Goal: Transaction & Acquisition: Purchase product/service

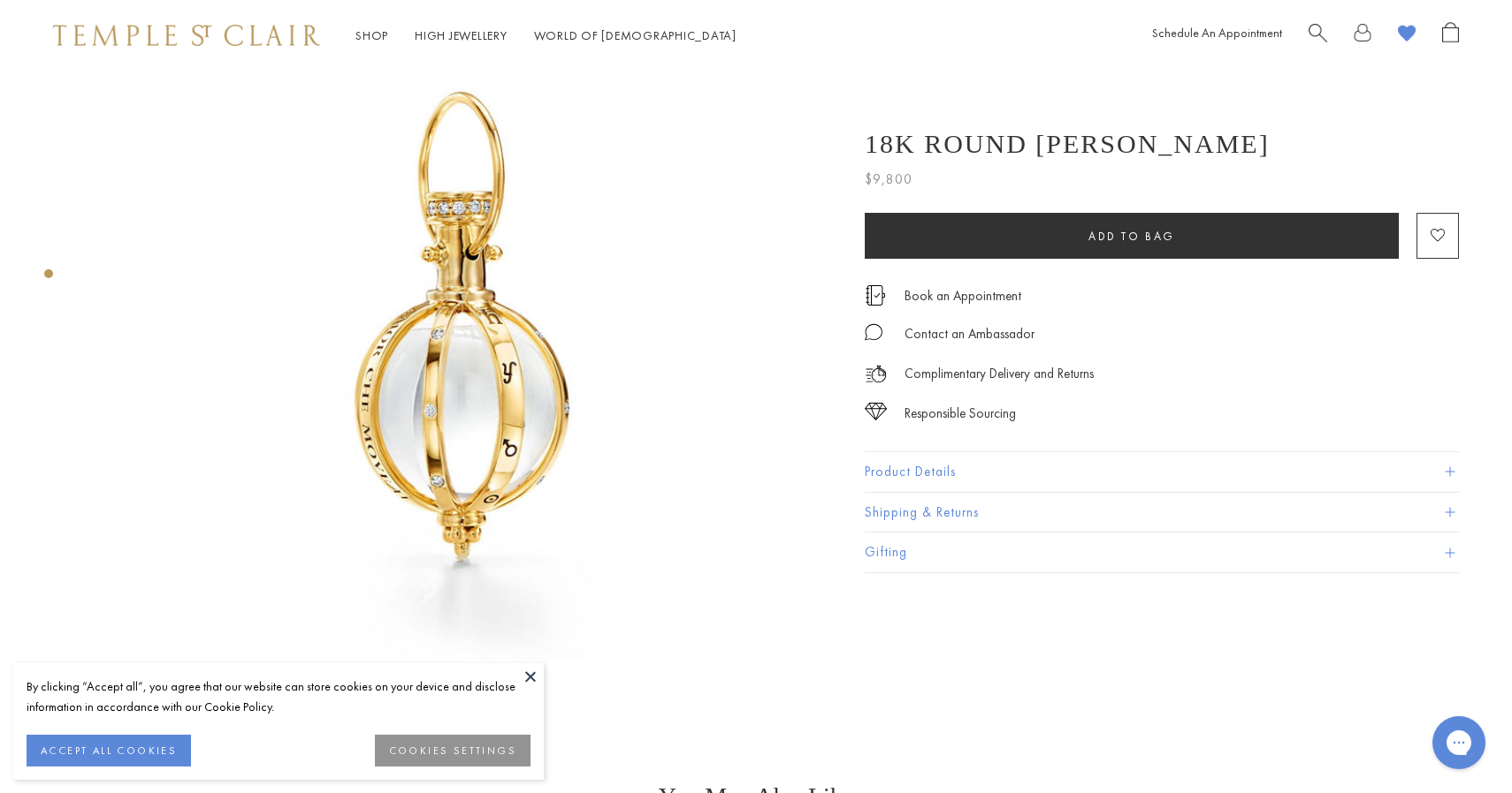
scroll to position [70, 0]
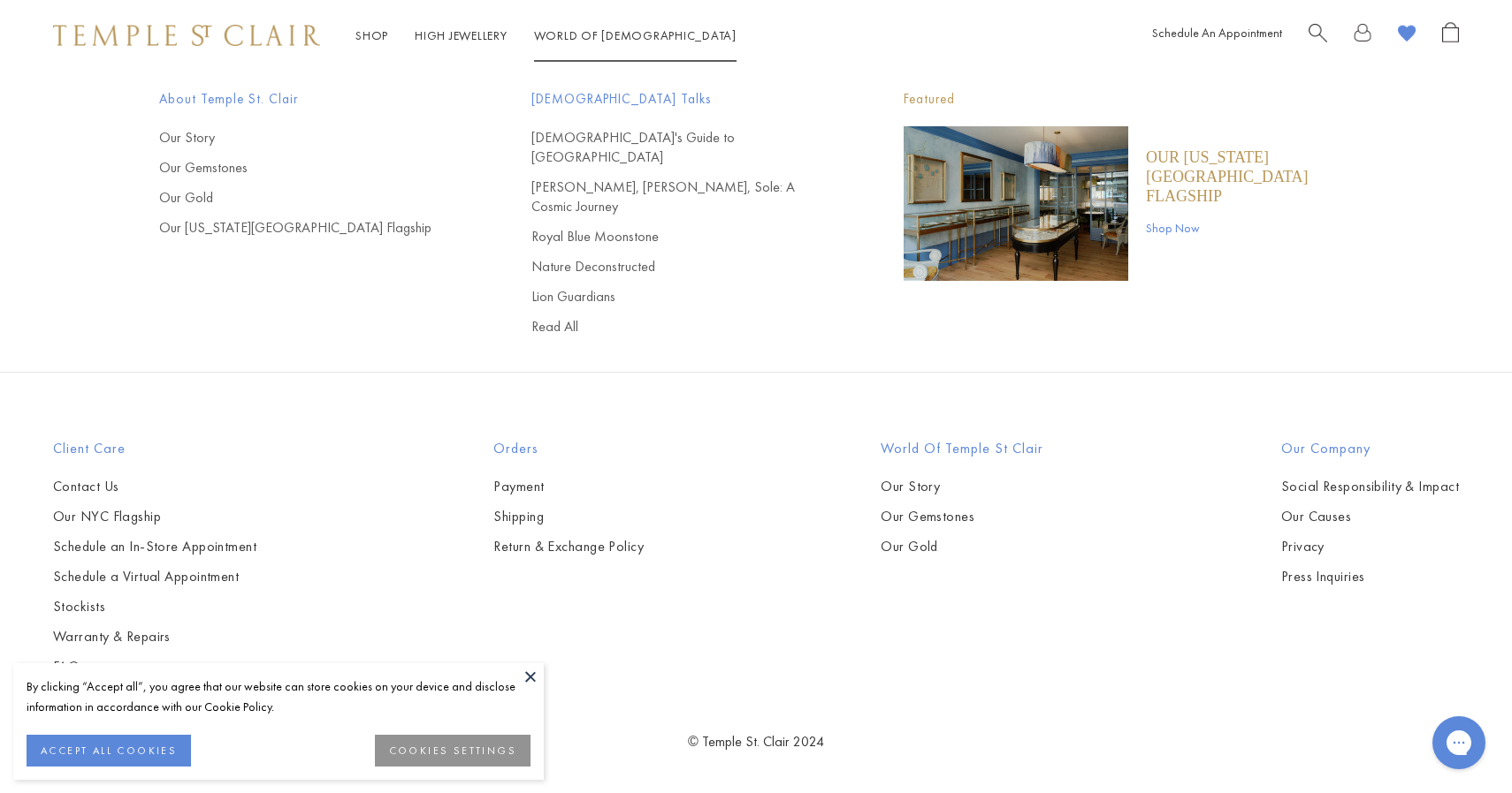
scroll to position [5578, 0]
click at [1319, 24] on span "Search" at bounding box center [1318, 31] width 18 height 18
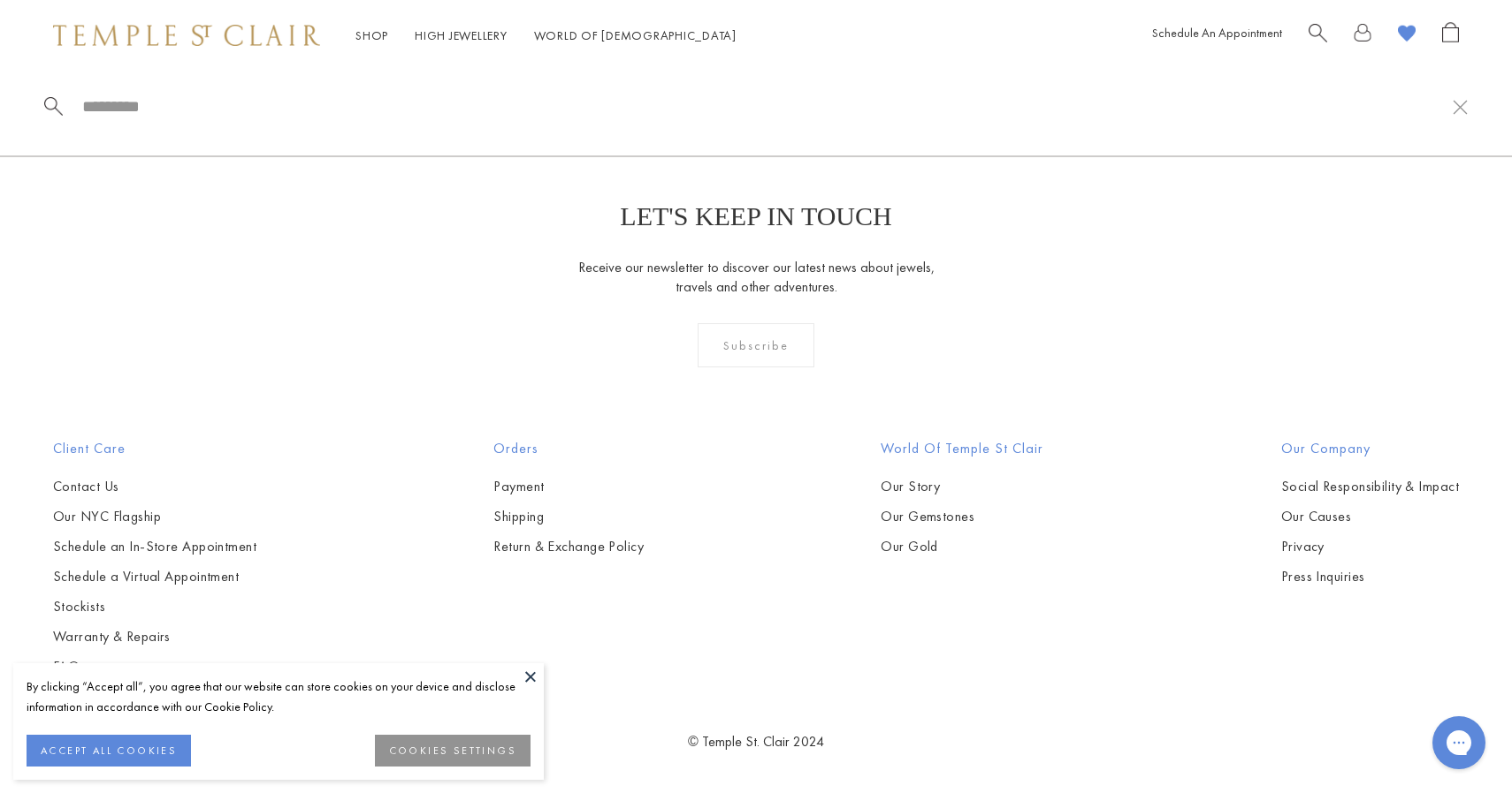
paste input "**********"
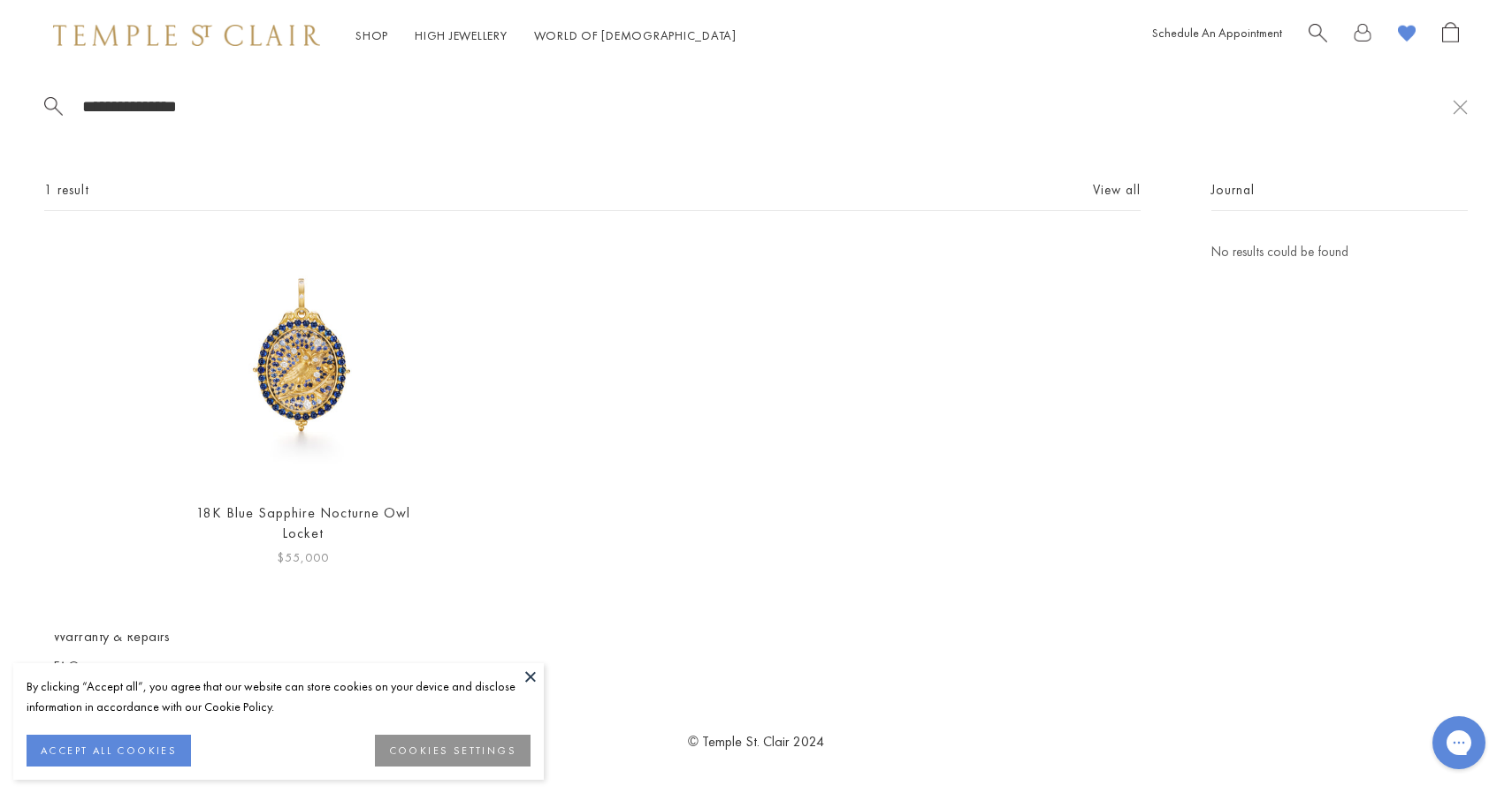
type input "**********"
click at [374, 367] on img at bounding box center [302, 363] width 245 height 245
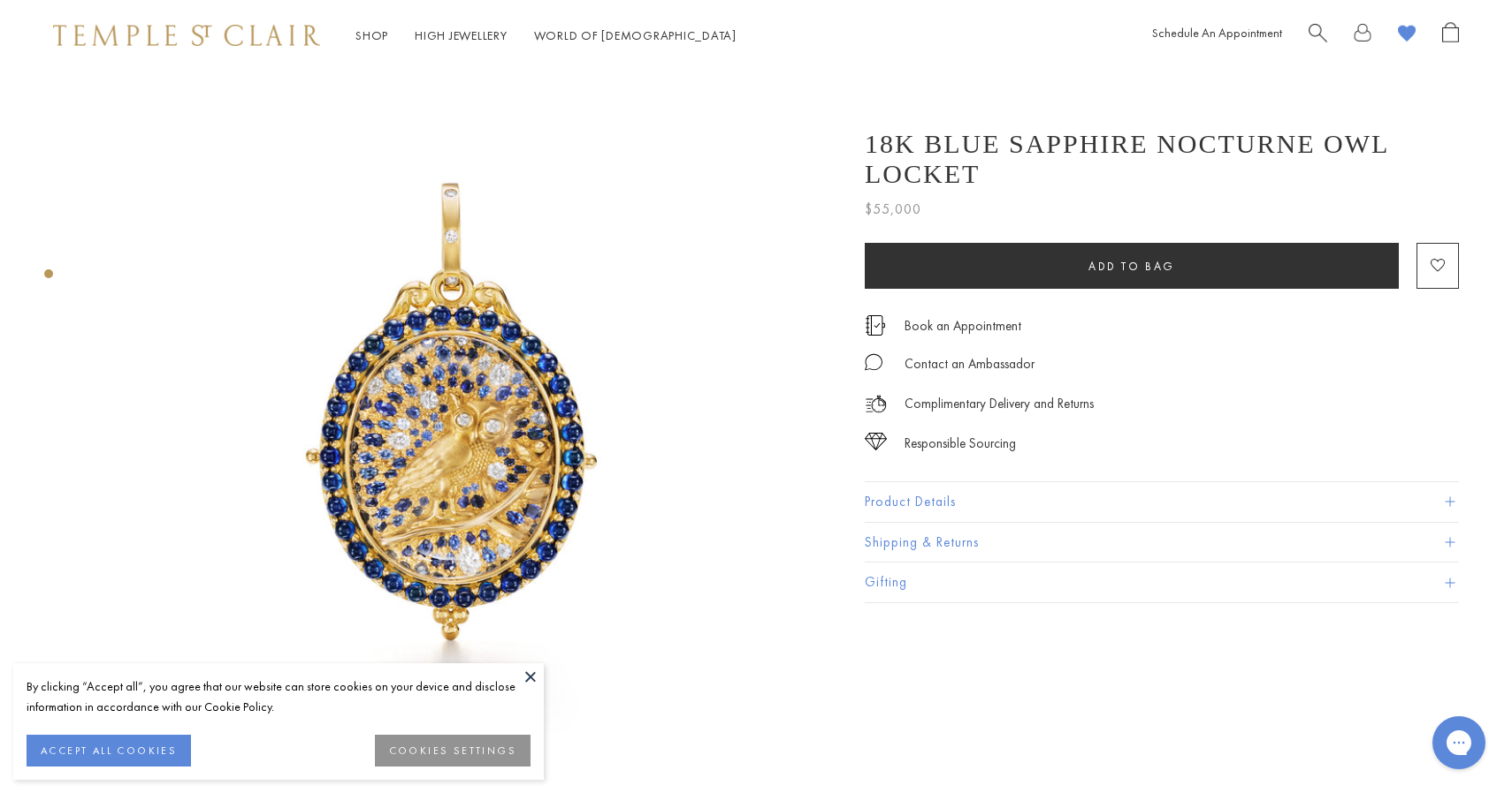
drag, startPoint x: 980, startPoint y: 167, endPoint x: 976, endPoint y: 180, distance: 13.6
click at [976, 180] on h1 "18K Blue Sapphire Nocturne Owl Locket" at bounding box center [1161, 159] width 594 height 60
click at [945, 501] on button "Product Details" at bounding box center [1161, 501] width 594 height 40
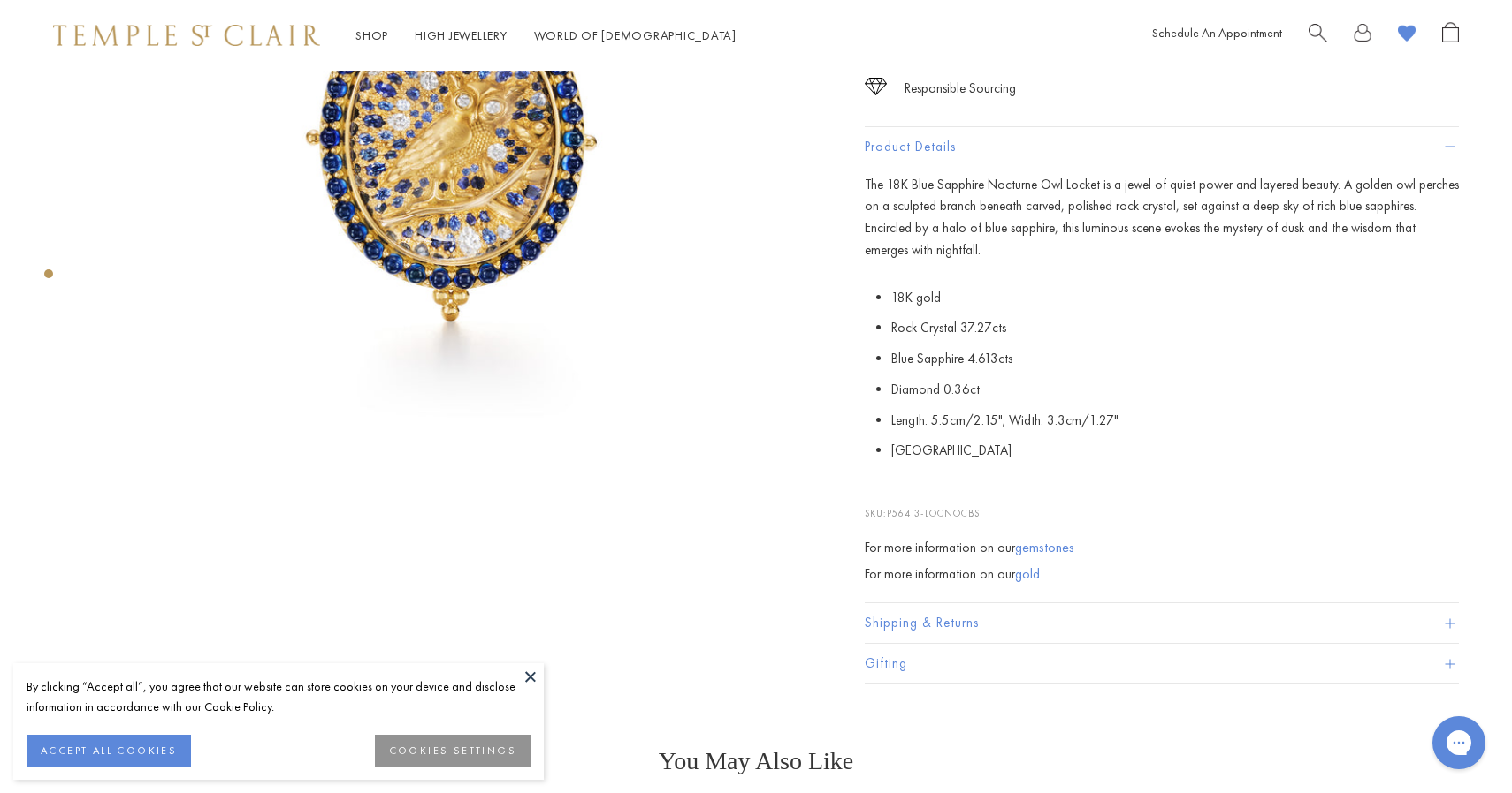
scroll to position [322, 0]
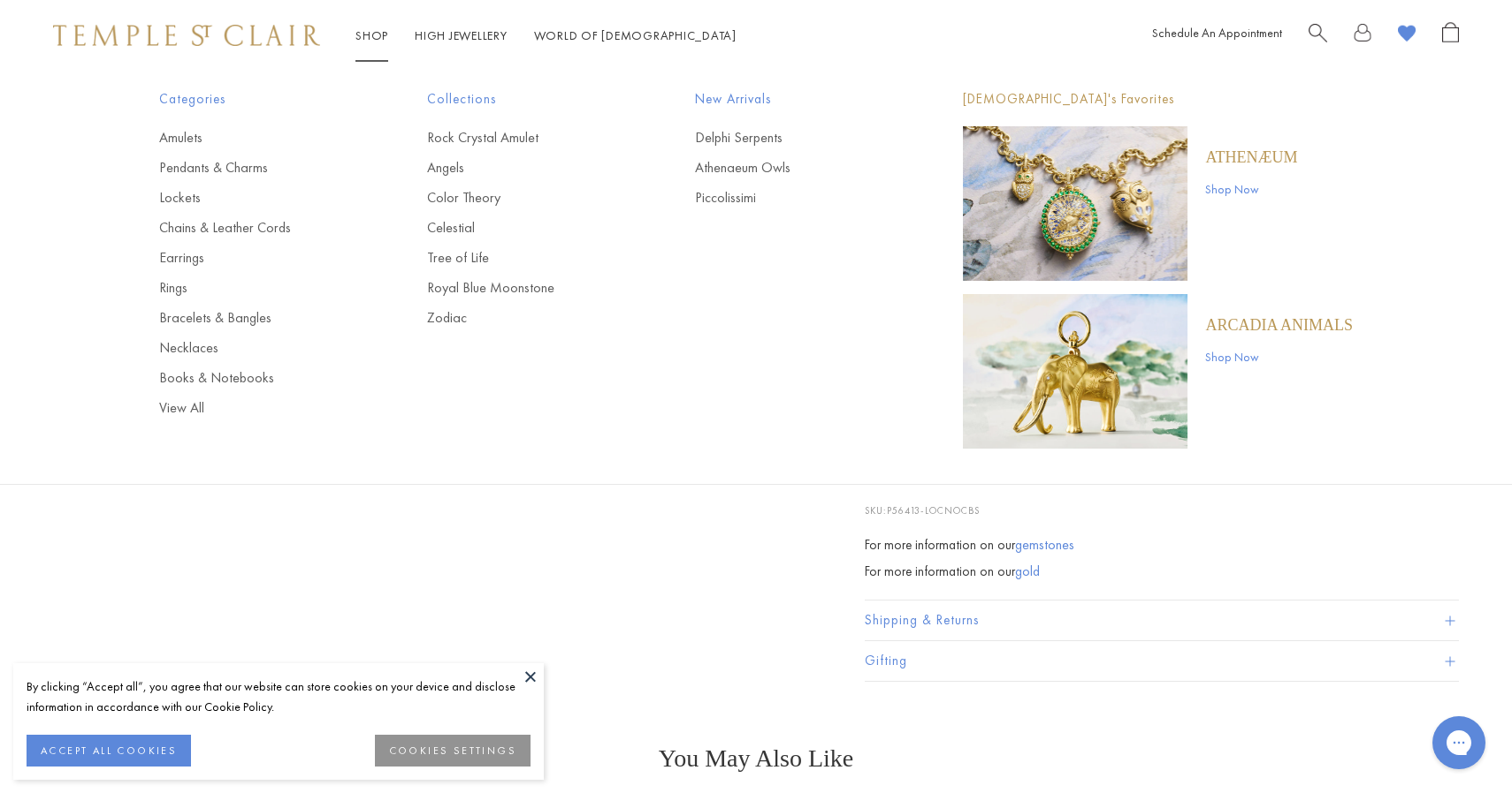
click at [1368, 34] on link at bounding box center [1362, 36] width 18 height 27
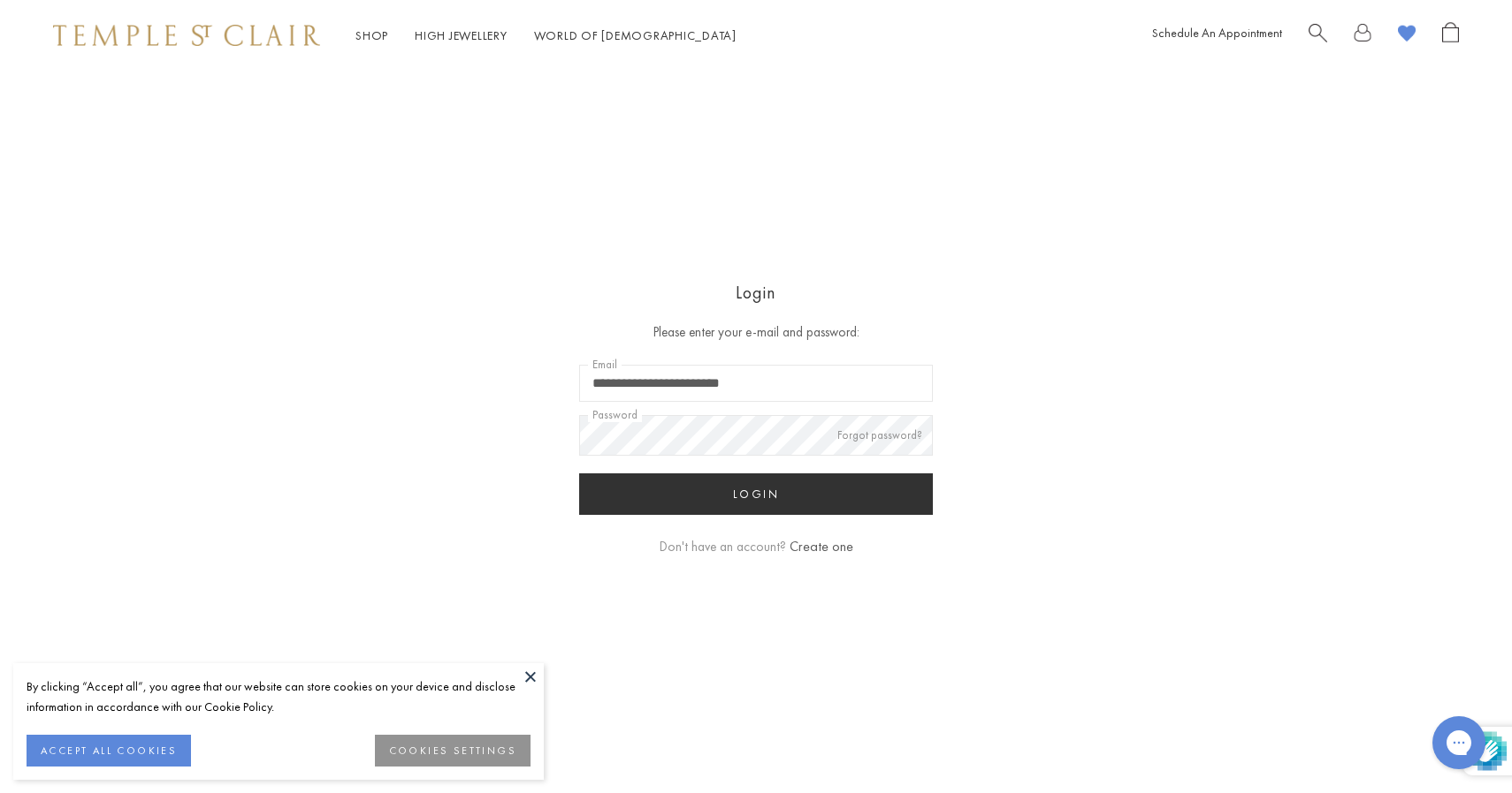
click at [1408, 34] on image at bounding box center [1406, 32] width 18 height 17
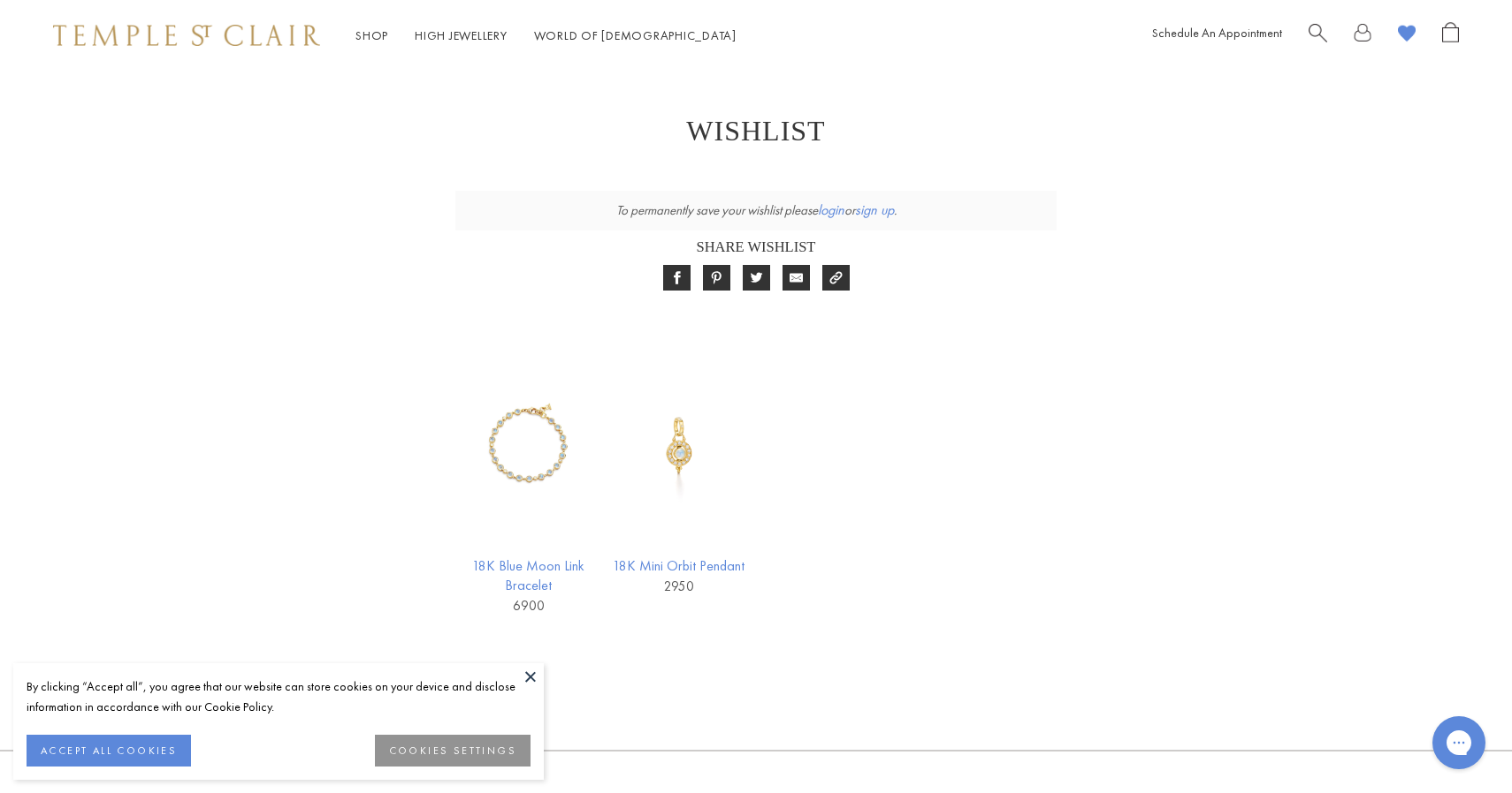
click at [835, 212] on link "login" at bounding box center [830, 209] width 26 height 18
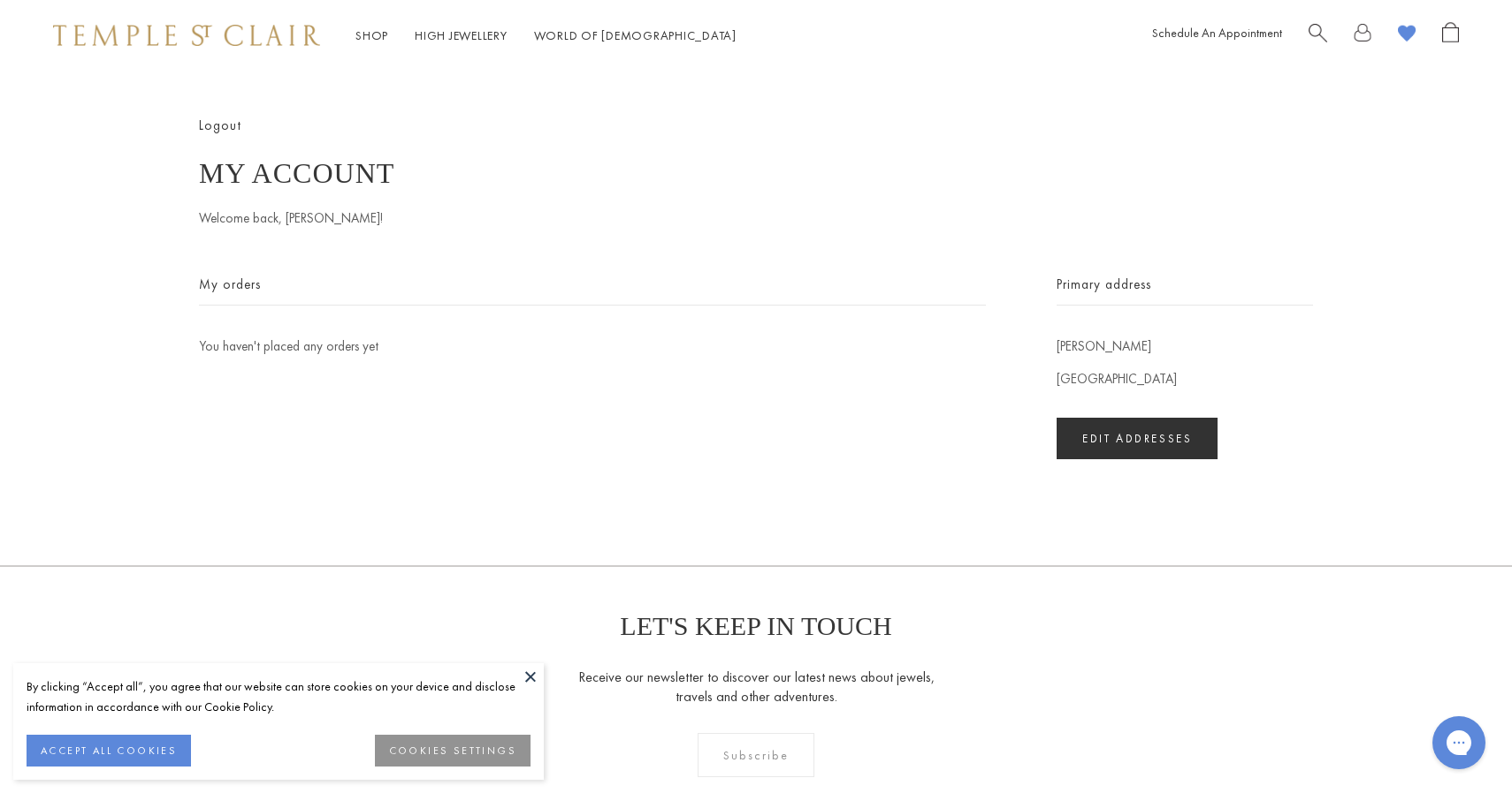
click at [1409, 34] on image at bounding box center [1406, 32] width 18 height 17
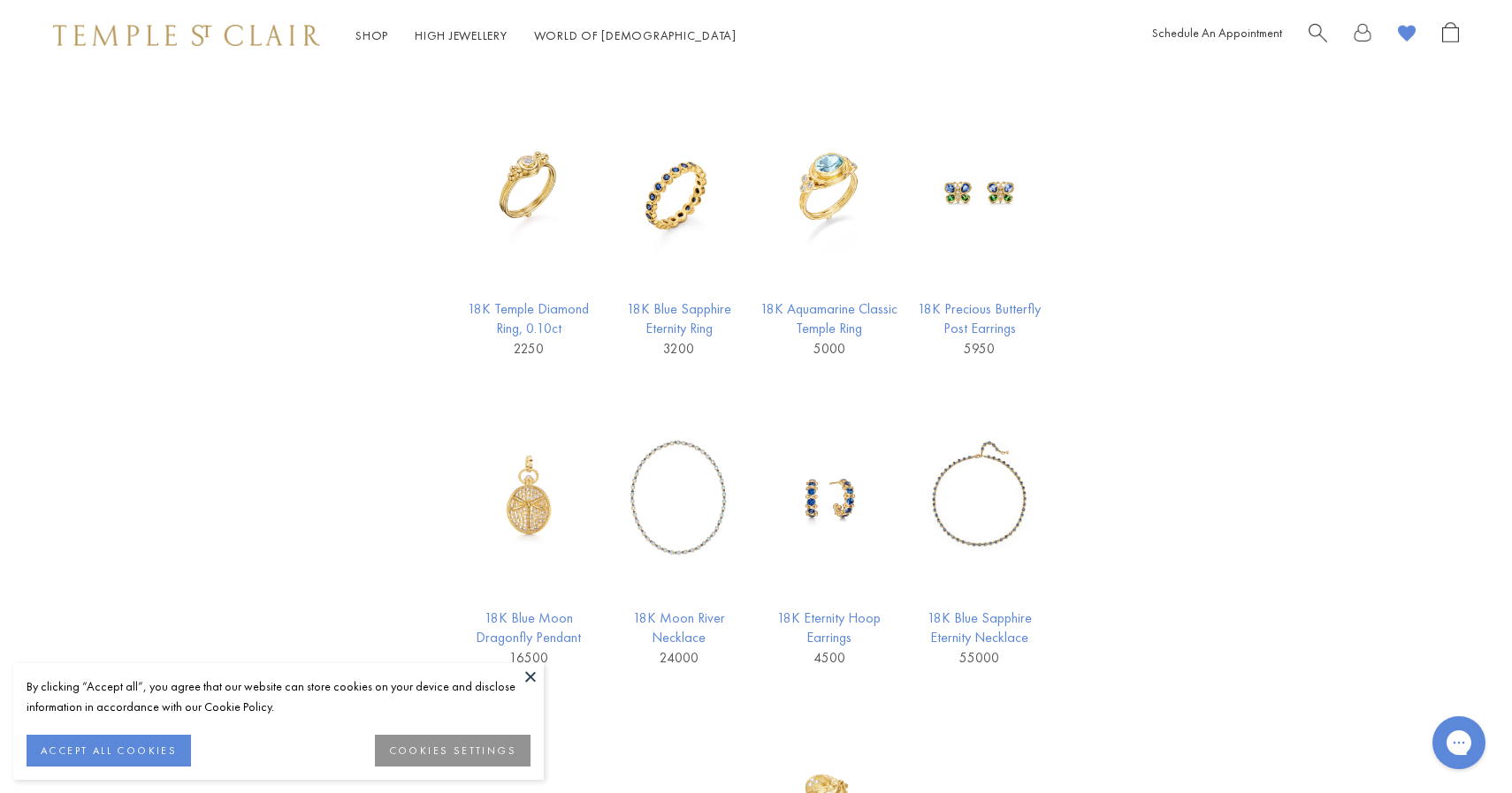
scroll to position [1688, 0]
